Goal: Information Seeking & Learning: Learn about a topic

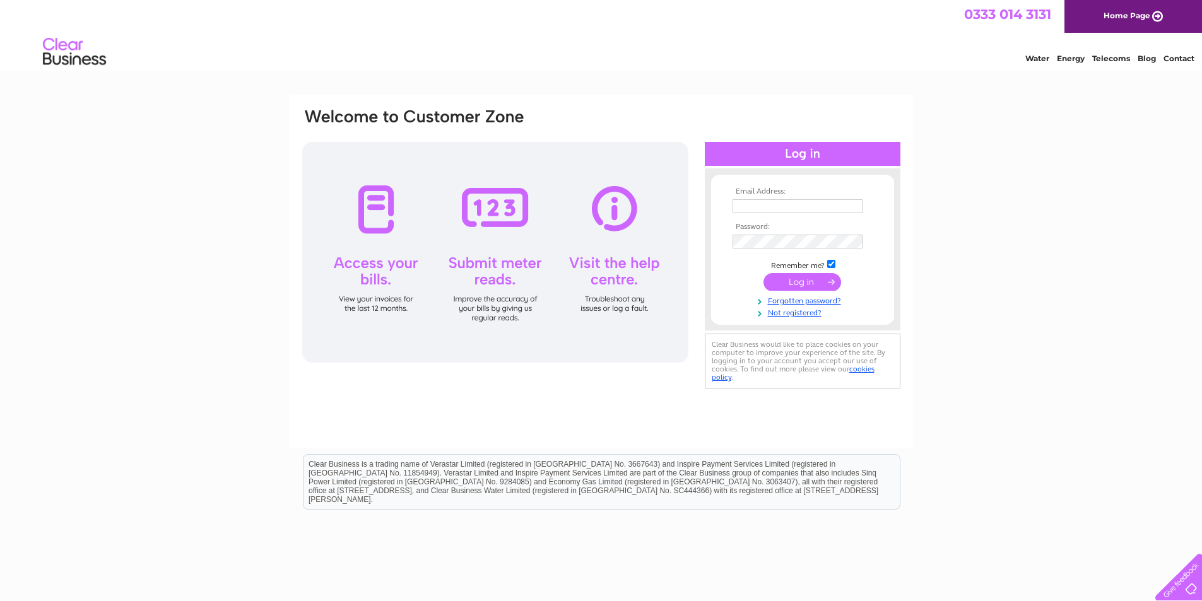
type input "[EMAIL_ADDRESS][DOMAIN_NAME]"
click at [778, 280] on input "submit" at bounding box center [803, 282] width 78 height 18
click at [822, 280] on input "submit" at bounding box center [803, 282] width 78 height 18
click at [828, 280] on input "submit" at bounding box center [803, 282] width 78 height 18
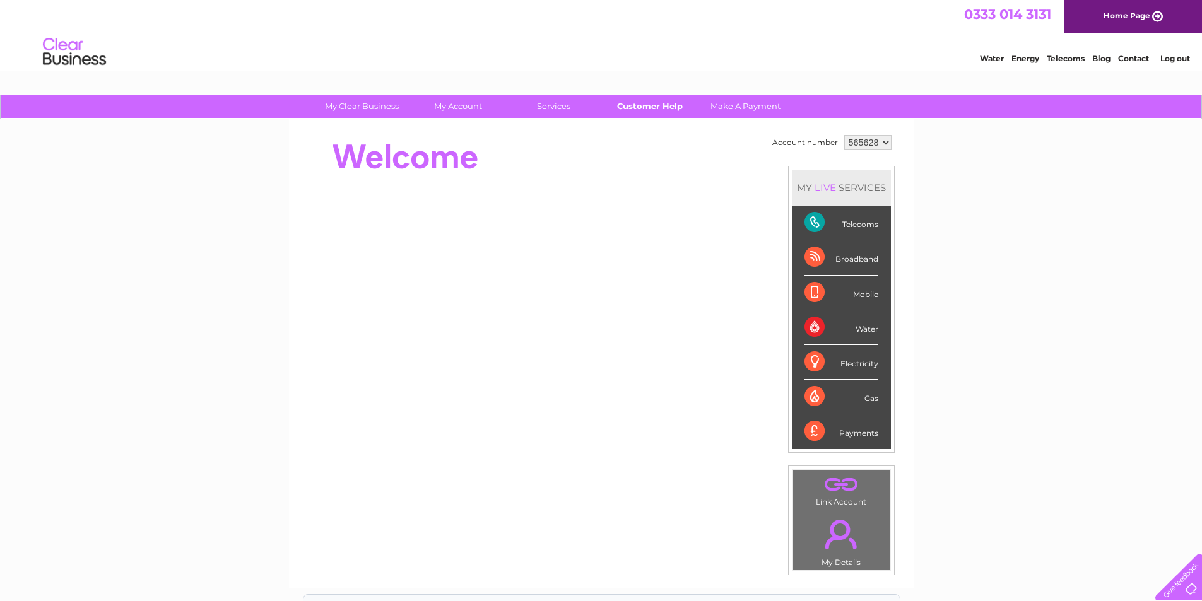
click at [654, 104] on link "Customer Help" at bounding box center [650, 106] width 104 height 23
click at [814, 215] on div "Telecoms" at bounding box center [842, 223] width 74 height 35
click at [813, 218] on div "Telecoms" at bounding box center [842, 223] width 74 height 35
click at [853, 223] on div "Telecoms" at bounding box center [842, 223] width 74 height 35
click at [824, 220] on div "Telecoms" at bounding box center [842, 223] width 74 height 35
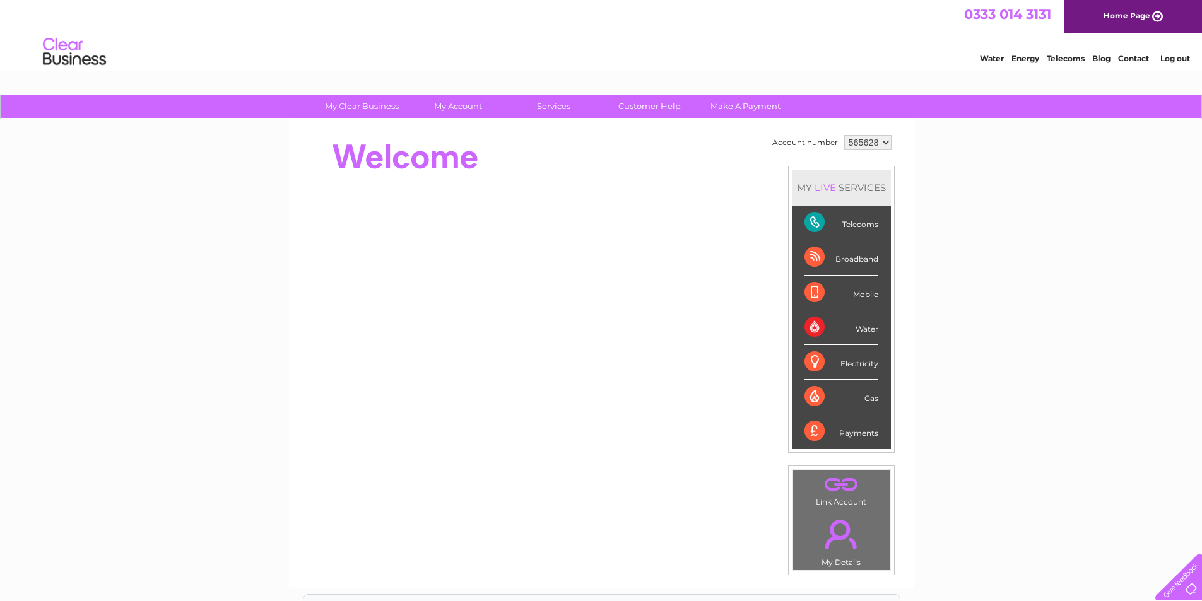
click at [824, 220] on div "Telecoms" at bounding box center [842, 223] width 74 height 35
click at [814, 219] on div "Telecoms" at bounding box center [842, 223] width 74 height 35
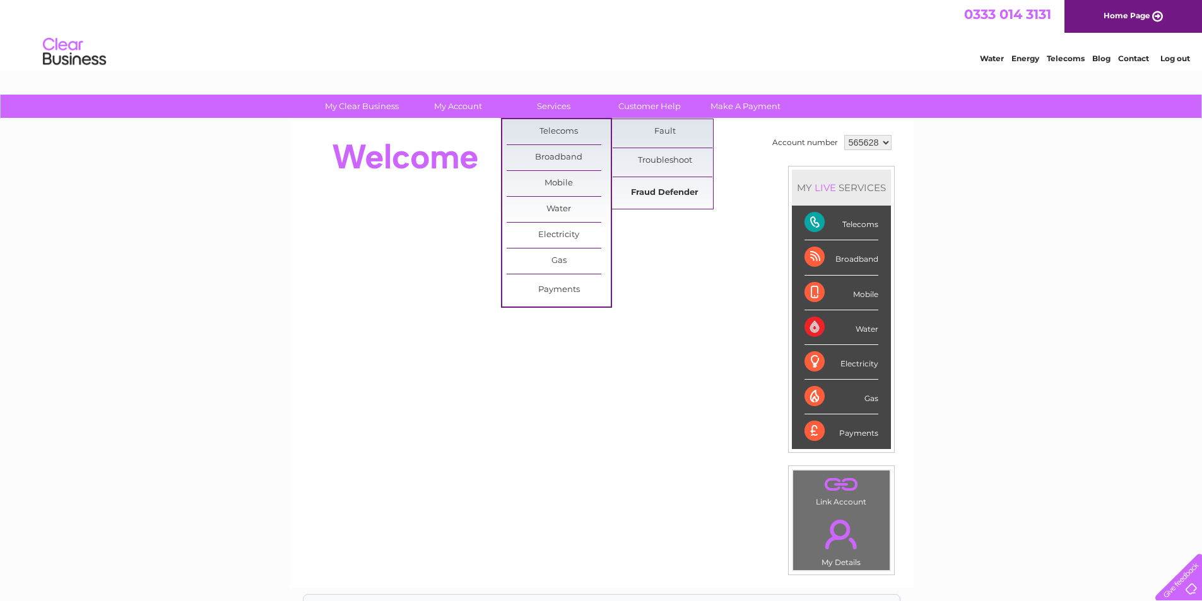
click at [642, 192] on link "Fraud Defender" at bounding box center [665, 193] width 104 height 25
